Goal: Transaction & Acquisition: Purchase product/service

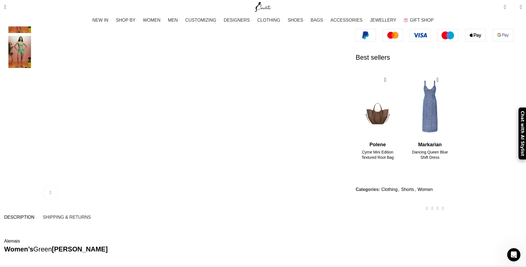
scroll to position [139, 0]
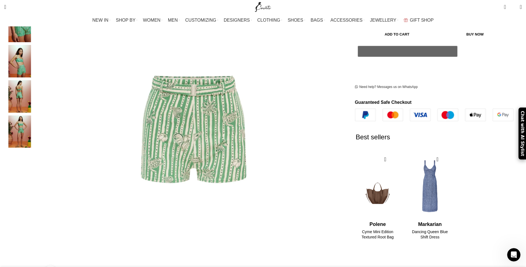
click at [37, 126] on img "5 / 5" at bounding box center [20, 131] width 34 height 32
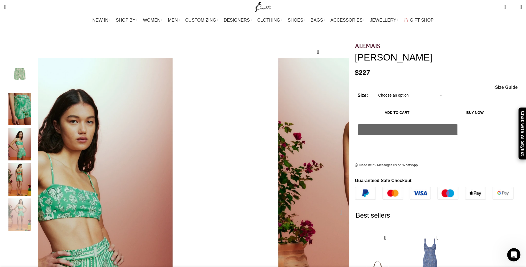
scroll to position [55, 0]
click at [37, 163] on img "4 / 5" at bounding box center [20, 179] width 34 height 32
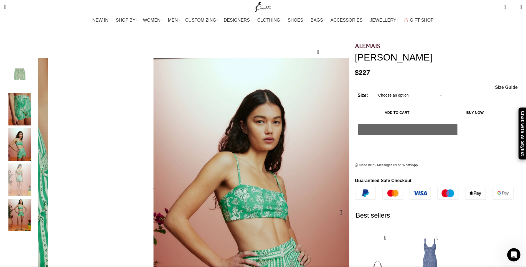
scroll to position [0, 117]
click at [37, 140] on img "3 / 5" at bounding box center [20, 144] width 34 height 32
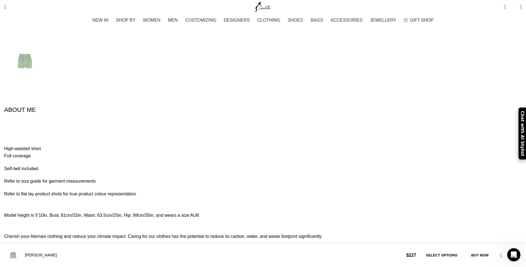
scroll to position [0, 175]
drag, startPoint x: 123, startPoint y: 199, endPoint x: 180, endPoint y: 200, distance: 57.7
click at [180, 258] on p "Composition: 73% Recycled Nylon 27% Elastane" at bounding box center [262, 265] width 517 height 14
drag, startPoint x: 180, startPoint y: 200, endPoint x: 176, endPoint y: 201, distance: 4.6
copy p "73% Recycled Nylon 27% Elastane"
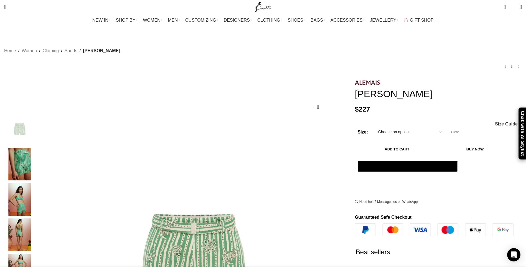
scroll to position [0, 58]
click at [391, 127] on select "Choose an option 4 UK 6 UK 8 UK 10 UK 12 UK 14 UK 16 UK" at bounding box center [410, 133] width 72 height 12
click at [374, 127] on select "Choose an option 4 UK 6 UK 8 UK 10 UK 12 UK 14 UK 16 UK" at bounding box center [410, 133] width 72 height 12
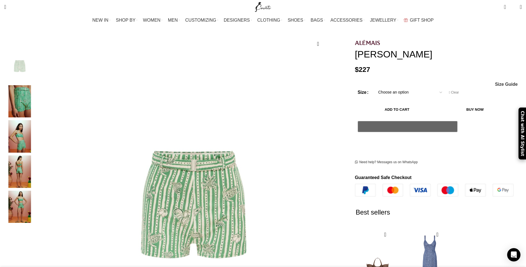
scroll to position [65, 0]
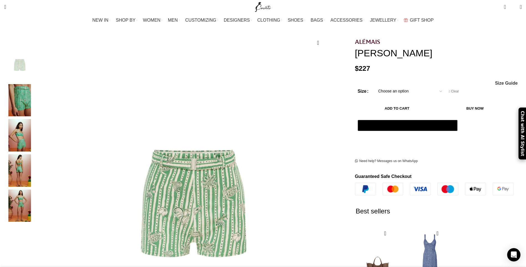
click at [376, 85] on select "Choose an option 4 UK 6 UK 8 UK 10 UK 12 UK 14 UK 16 UK" at bounding box center [410, 91] width 72 height 12
click at [374, 85] on select "Choose an option 4 UK 6 UK 8 UK 10 UK 12 UK 14 UK 16 UK" at bounding box center [410, 91] width 72 height 12
select select "10-uk"
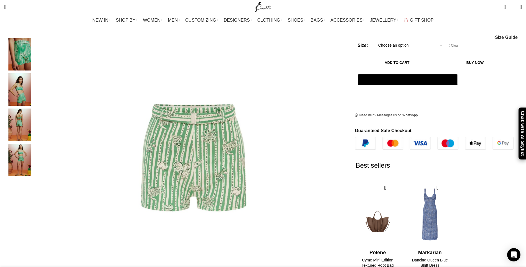
scroll to position [120, 0]
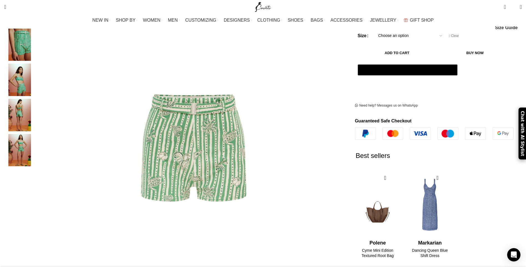
click at [261, 8] on img "Site logo" at bounding box center [263, 7] width 19 height 14
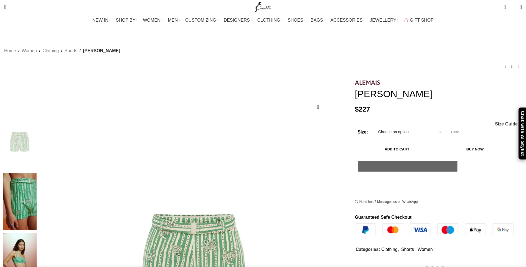
select select "10-[GEOGRAPHIC_DATA]"
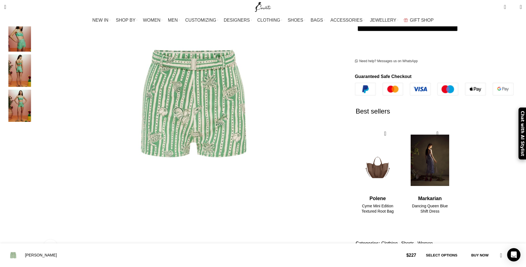
scroll to position [286, 0]
